Goal: Task Accomplishment & Management: Manage account settings

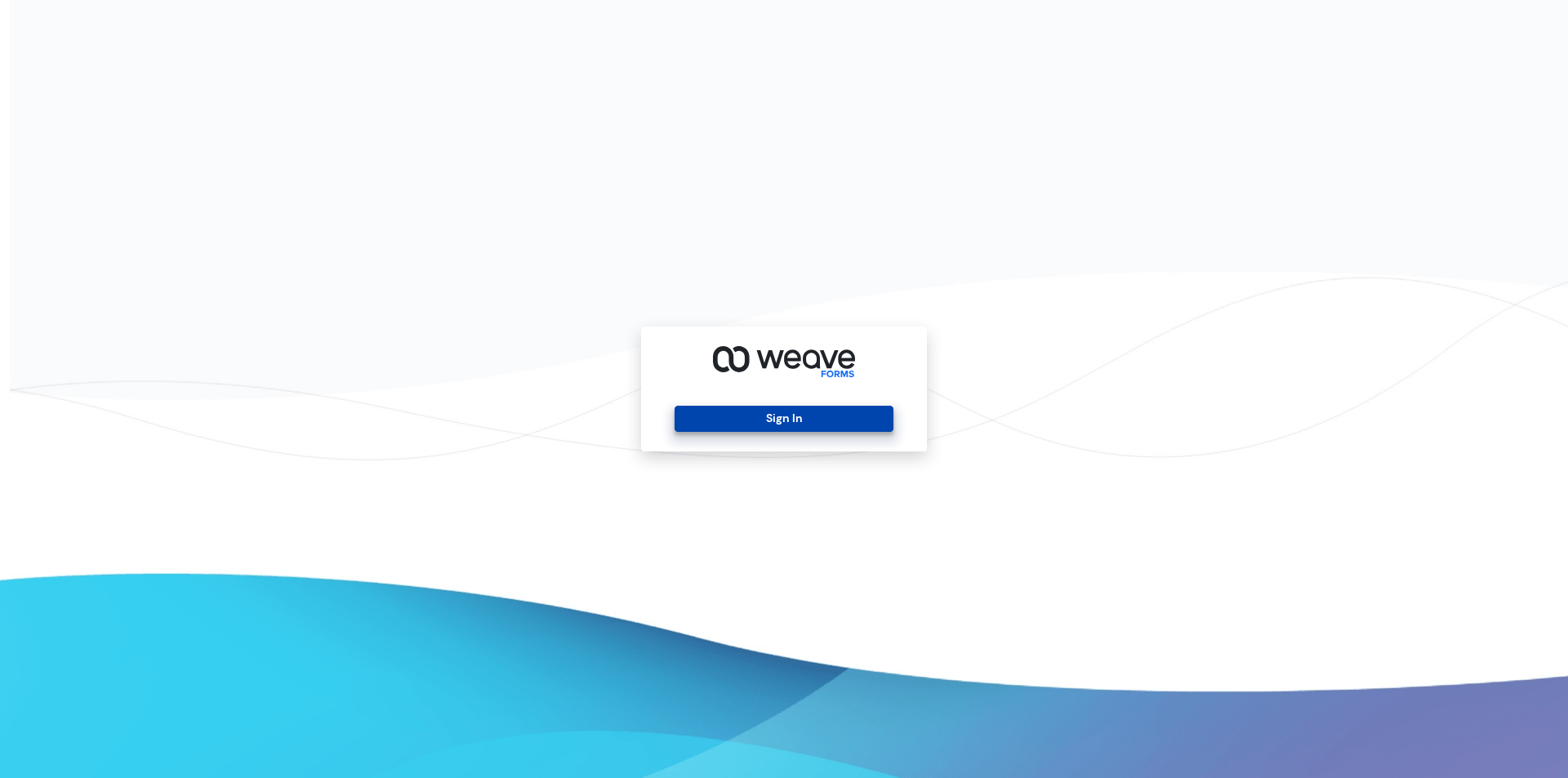
click at [793, 426] on button "Sign In" at bounding box center [783, 419] width 218 height 26
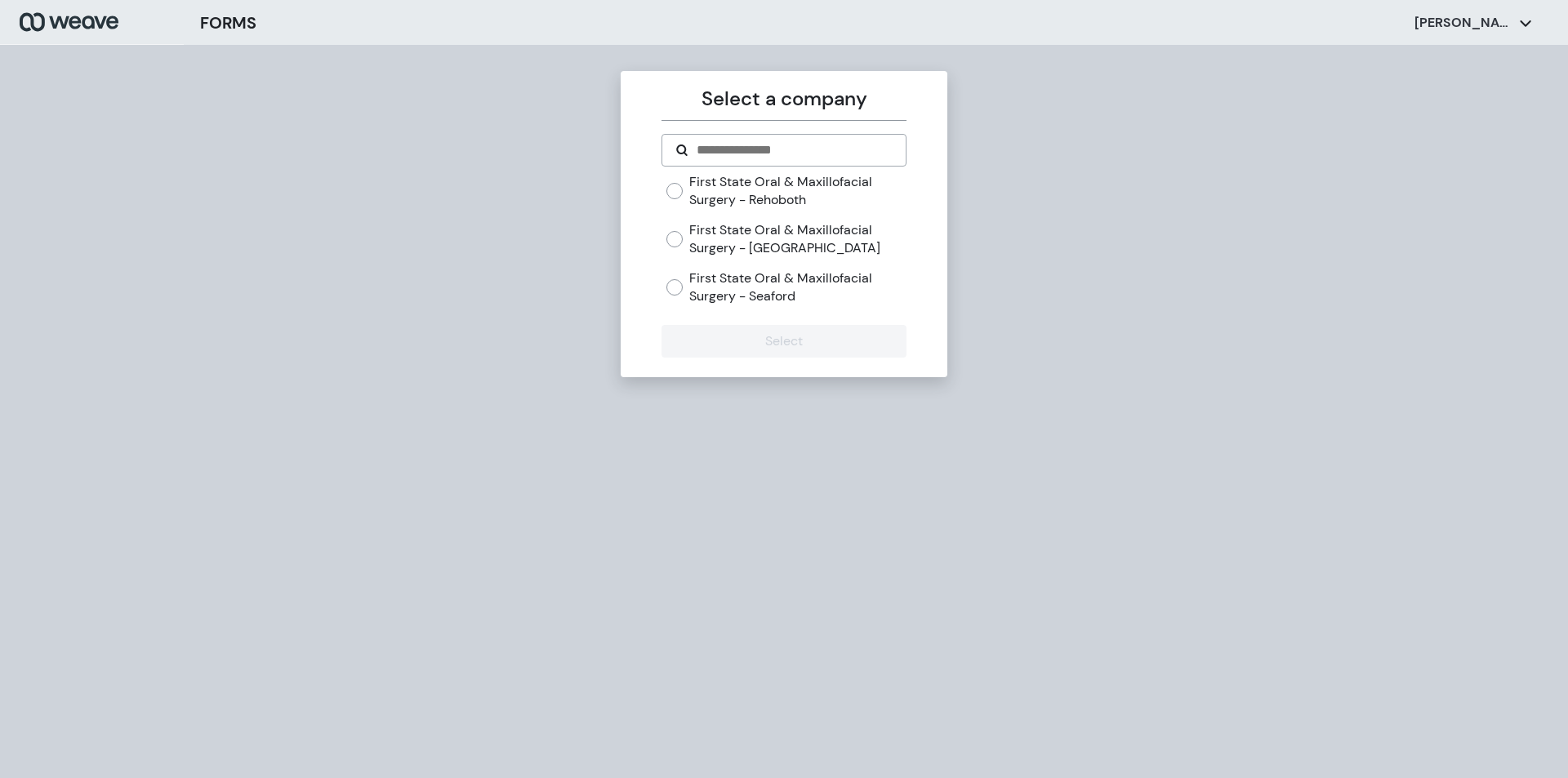
click at [771, 238] on label "First State Oral & Maxillofacial Surgery - [GEOGRAPHIC_DATA]" at bounding box center [797, 239] width 216 height 35
click at [743, 323] on form "First State Oral & Maxillofacial Surgery - Rehoboth First State Oral & Maxillof…" at bounding box center [783, 246] width 244 height 224
click at [743, 331] on button "Select" at bounding box center [783, 341] width 244 height 33
